Goal: Information Seeking & Learning: Check status

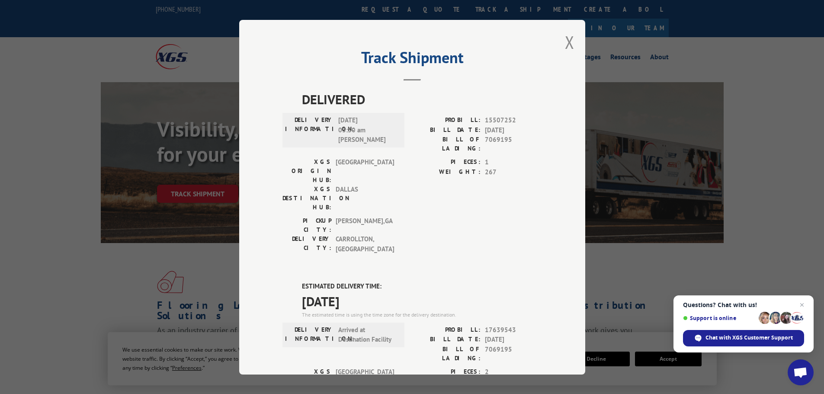
drag, startPoint x: 565, startPoint y: 42, endPoint x: 555, endPoint y: 42, distance: 10.4
click at [555, 42] on div "Track Shipment DELIVERED DELIVERY INFORMATION: [DATE] 03:30 am [PERSON_NAME]: 1…" at bounding box center [412, 197] width 346 height 355
click at [382, 11] on div "Track Shipment DELIVERED DELIVERY INFORMATION: [DATE] 03:30 am [PERSON_NAME]: 1…" at bounding box center [412, 197] width 824 height 394
click at [565, 42] on button "Close modal" at bounding box center [570, 42] width 10 height 23
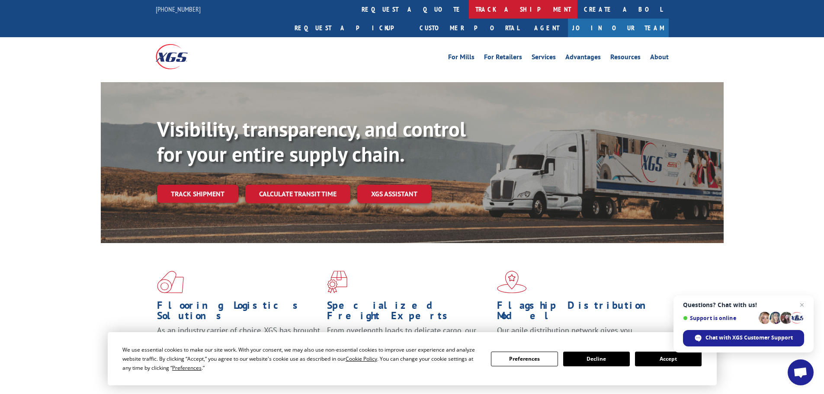
click at [469, 4] on link "track a shipment" at bounding box center [523, 9] width 109 height 19
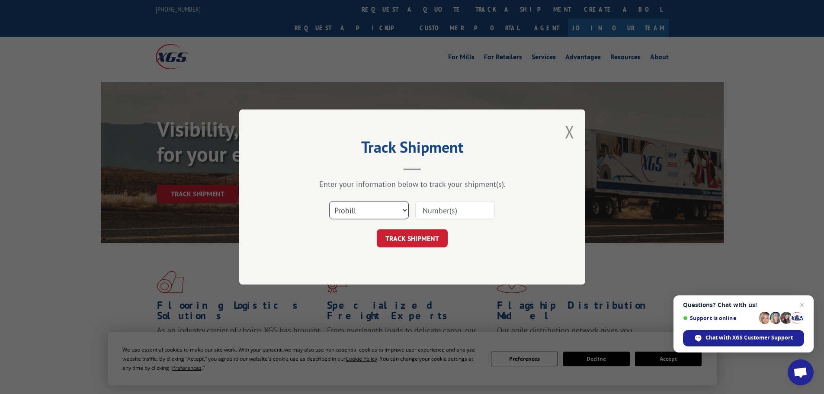
click at [374, 212] on select "Select category... Probill BOL PO" at bounding box center [369, 210] width 80 height 18
select select "bol"
click at [329, 201] on select "Select category... Probill BOL PO" at bounding box center [369, 210] width 80 height 18
click at [431, 206] on input at bounding box center [455, 210] width 80 height 18
paste input "7069196"
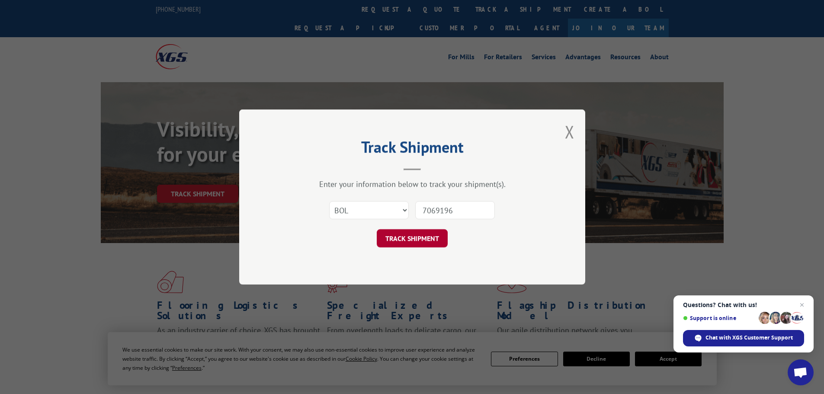
type input "7069196"
click at [414, 240] on button "TRACK SHIPMENT" at bounding box center [412, 238] width 71 height 18
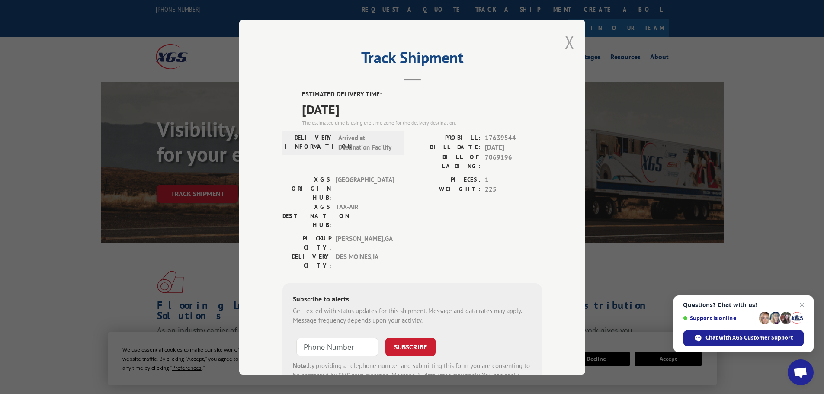
click at [570, 46] on button "Close modal" at bounding box center [570, 42] width 10 height 23
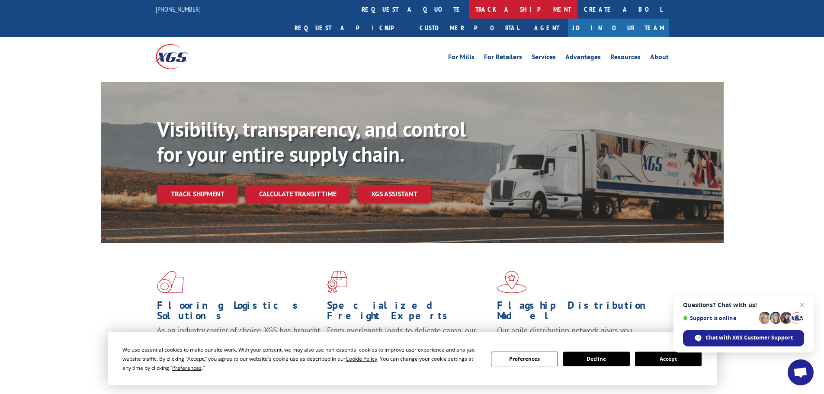
click at [469, 14] on link "track a shipment" at bounding box center [523, 9] width 109 height 19
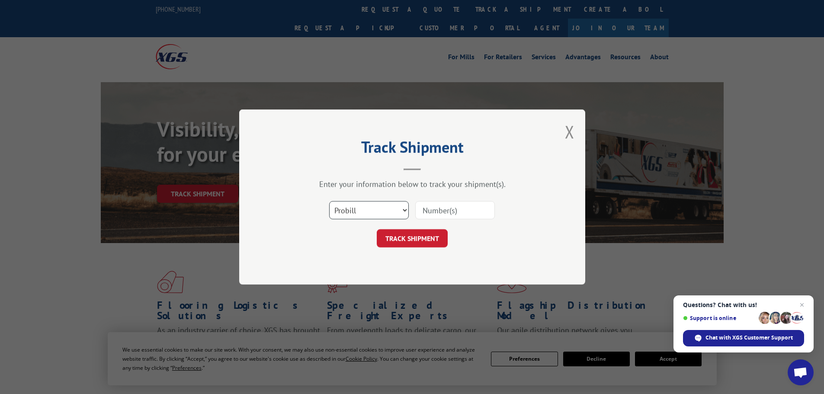
drag, startPoint x: 345, startPoint y: 215, endPoint x: 344, endPoint y: 219, distance: 4.3
click at [345, 214] on select "Select category... Probill BOL PO" at bounding box center [369, 210] width 80 height 18
select select "bol"
click at [329, 201] on select "Select category... Probill BOL PO" at bounding box center [369, 210] width 80 height 18
click at [455, 215] on input at bounding box center [455, 210] width 80 height 18
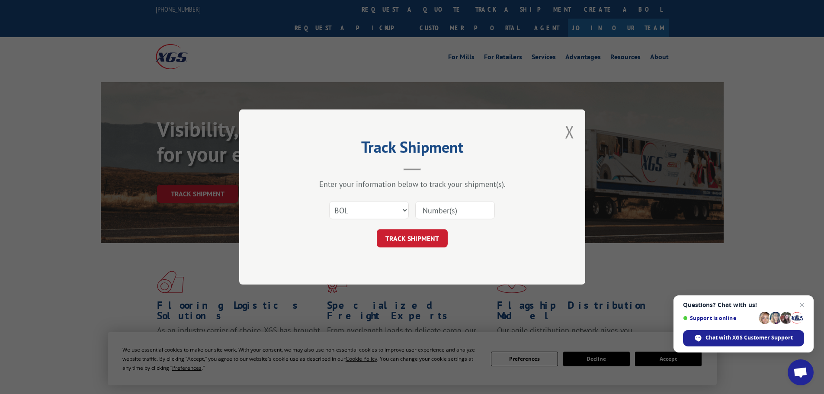
paste input "7077880"
type input "7077880"
click at [431, 241] on button "TRACK SHIPMENT" at bounding box center [412, 238] width 71 height 18
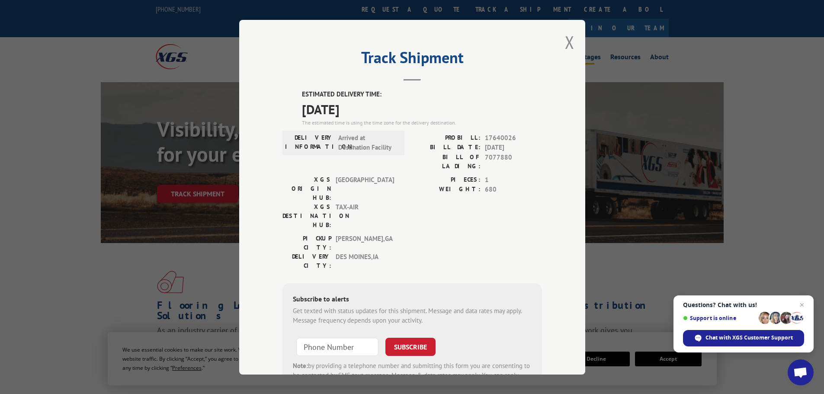
click at [566, 43] on button "Close modal" at bounding box center [570, 42] width 10 height 23
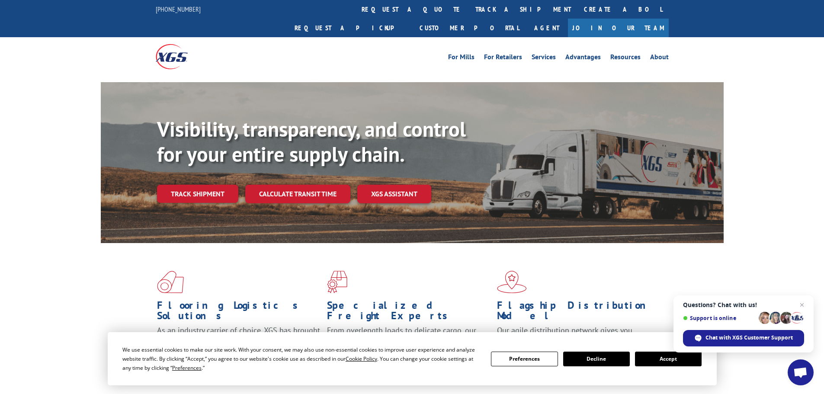
click at [469, 15] on link "track a shipment" at bounding box center [523, 9] width 109 height 19
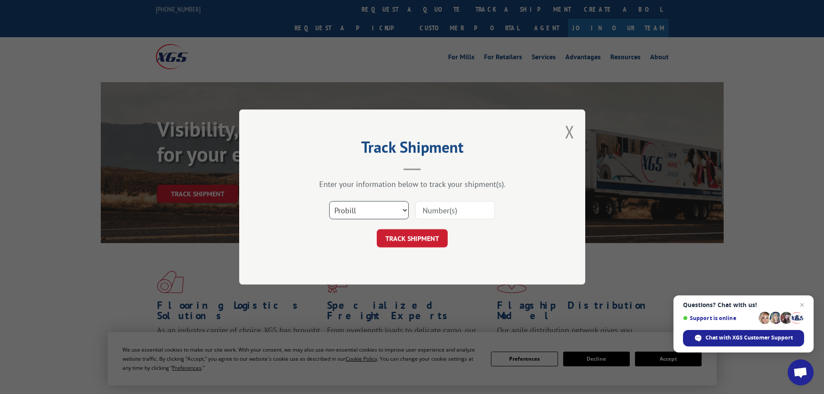
click at [372, 215] on select "Select category... Probill BOL PO" at bounding box center [369, 210] width 80 height 18
select select "bol"
click at [329, 201] on select "Select category... Probill BOL PO" at bounding box center [369, 210] width 80 height 18
click at [424, 213] on input at bounding box center [455, 210] width 80 height 18
paste input "7082242"
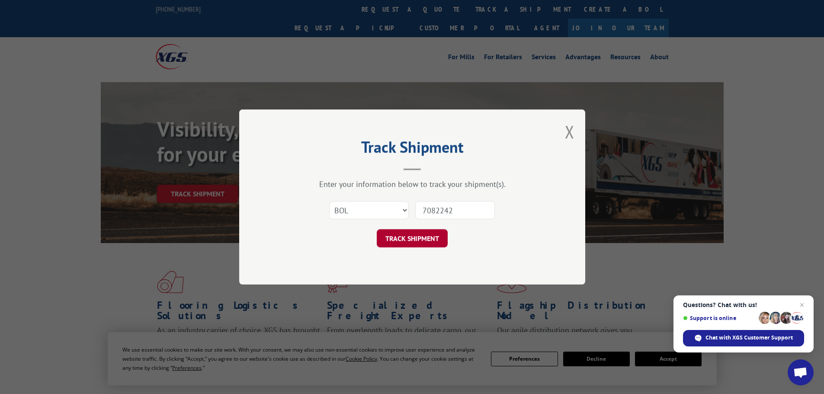
type input "7082242"
click at [432, 237] on button "TRACK SHIPMENT" at bounding box center [412, 238] width 71 height 18
